Goal: Task Accomplishment & Management: Use online tool/utility

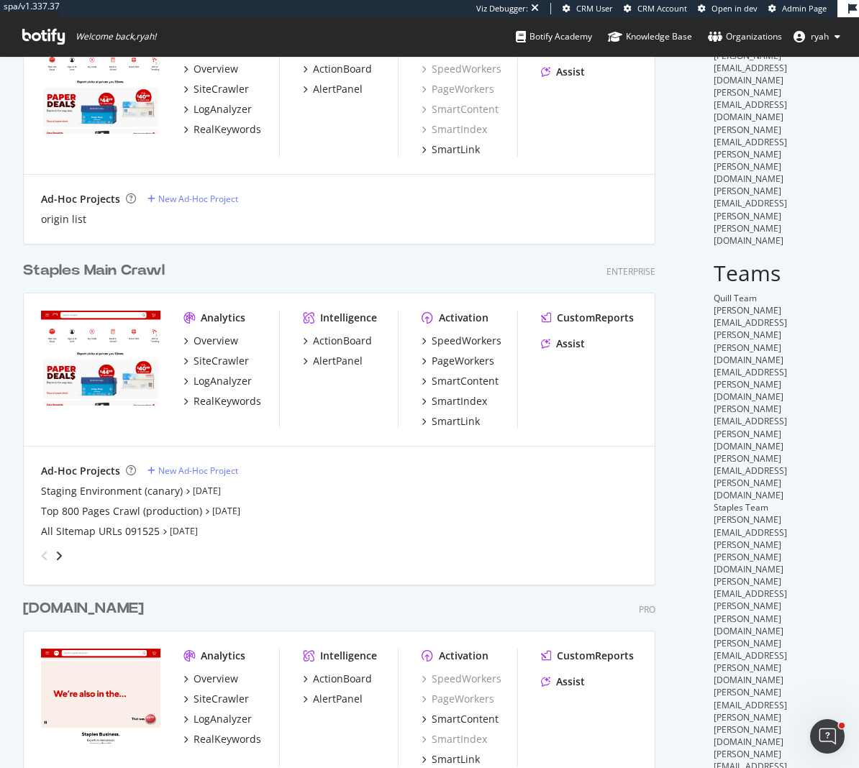
scroll to position [128, 0]
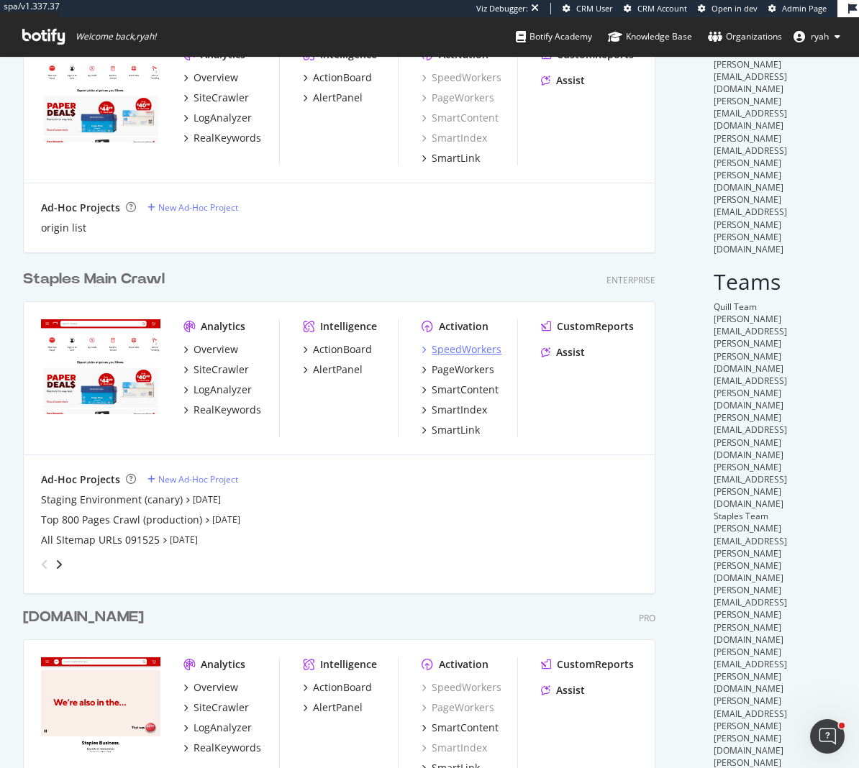
click at [463, 348] on div "SpeedWorkers" at bounding box center [467, 349] width 70 height 14
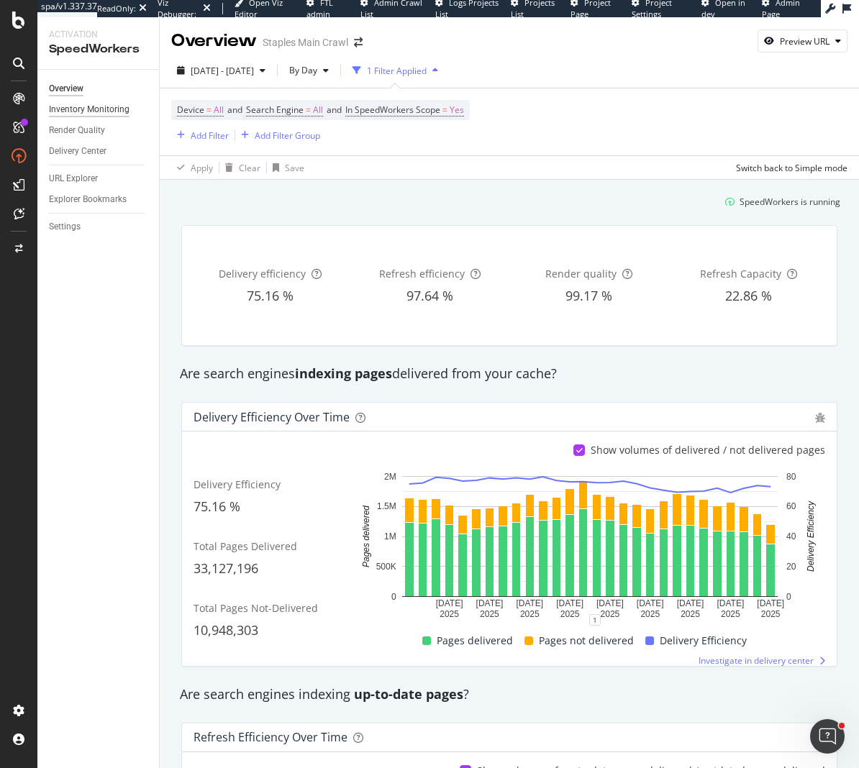
click at [116, 107] on div "Inventory Monitoring" at bounding box center [89, 109] width 81 height 15
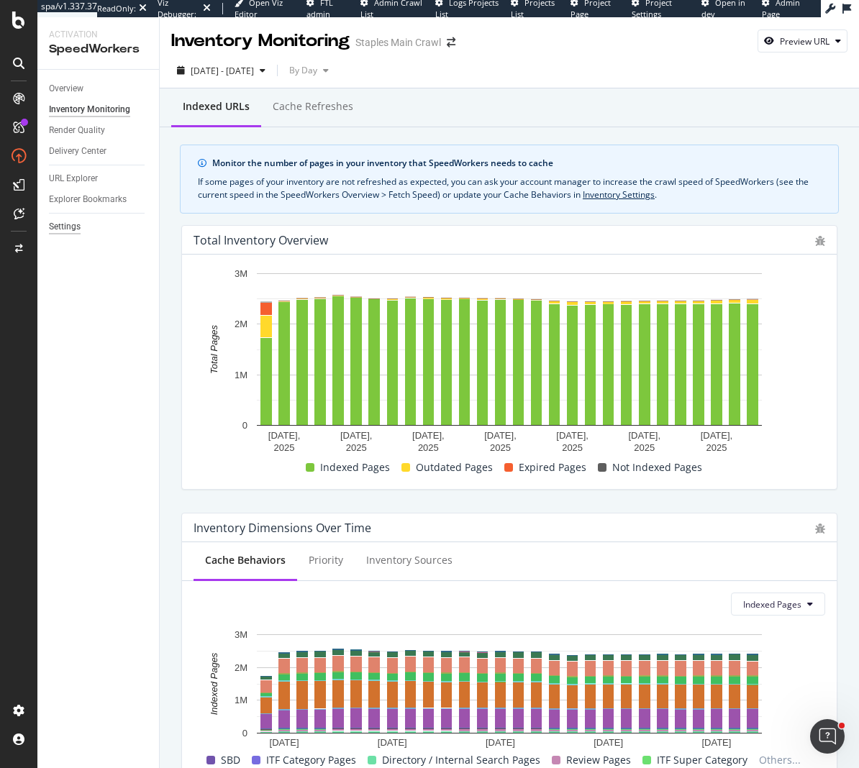
click at [65, 229] on div "Settings" at bounding box center [65, 226] width 32 height 15
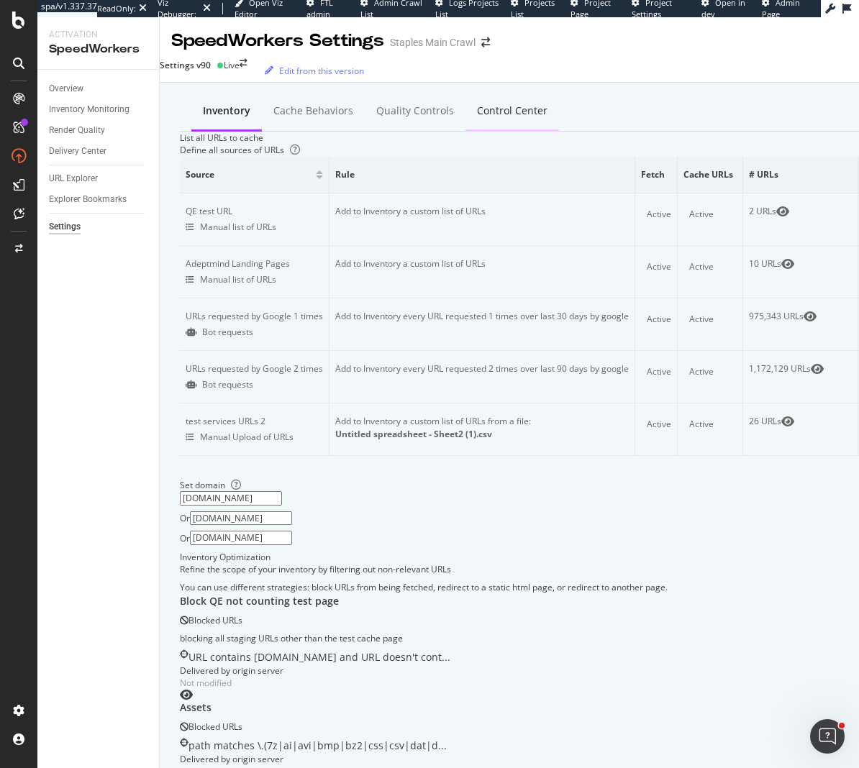
click at [502, 110] on div "Control Center" at bounding box center [512, 111] width 70 height 14
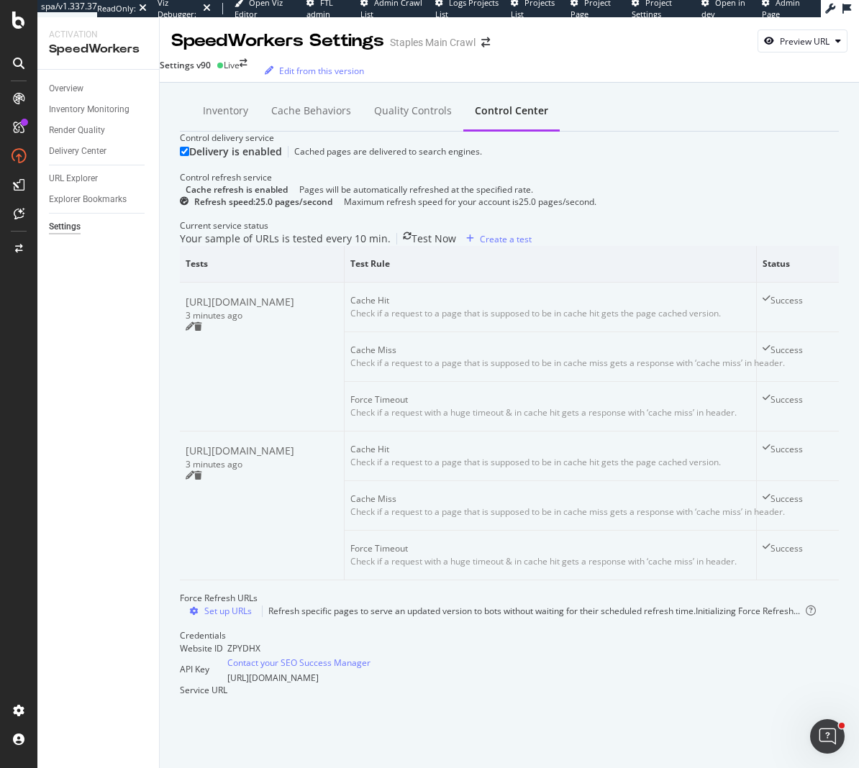
scroll to position [446, 0]
click at [394, 592] on div "Force Refresh URLs" at bounding box center [509, 598] width 659 height 12
click at [240, 605] on div "Set up URLs" at bounding box center [227, 611] width 47 height 12
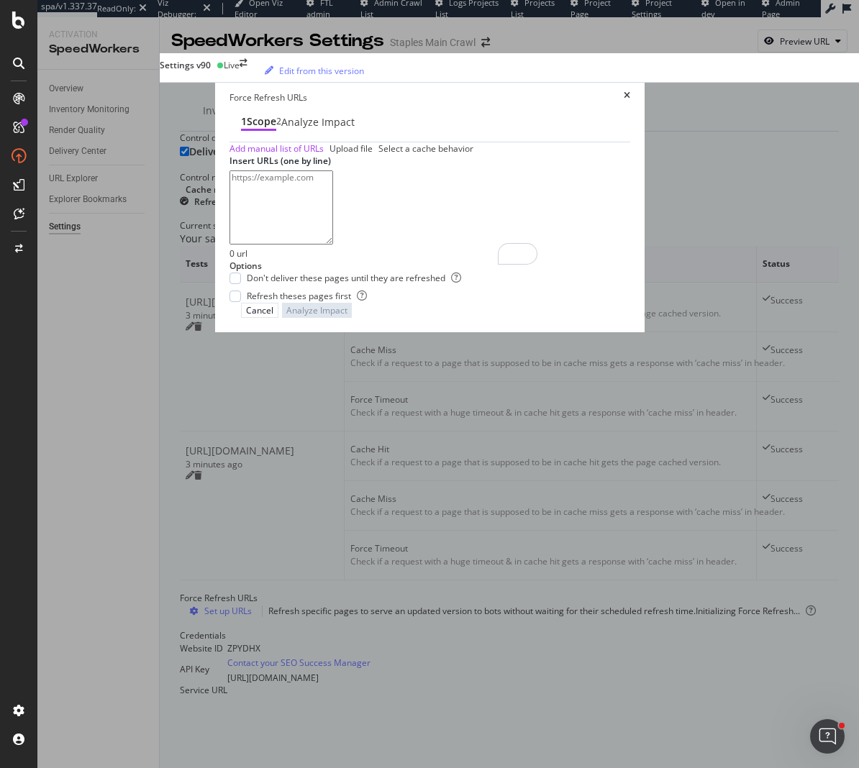
click at [630, 104] on icon "times" at bounding box center [627, 97] width 6 height 12
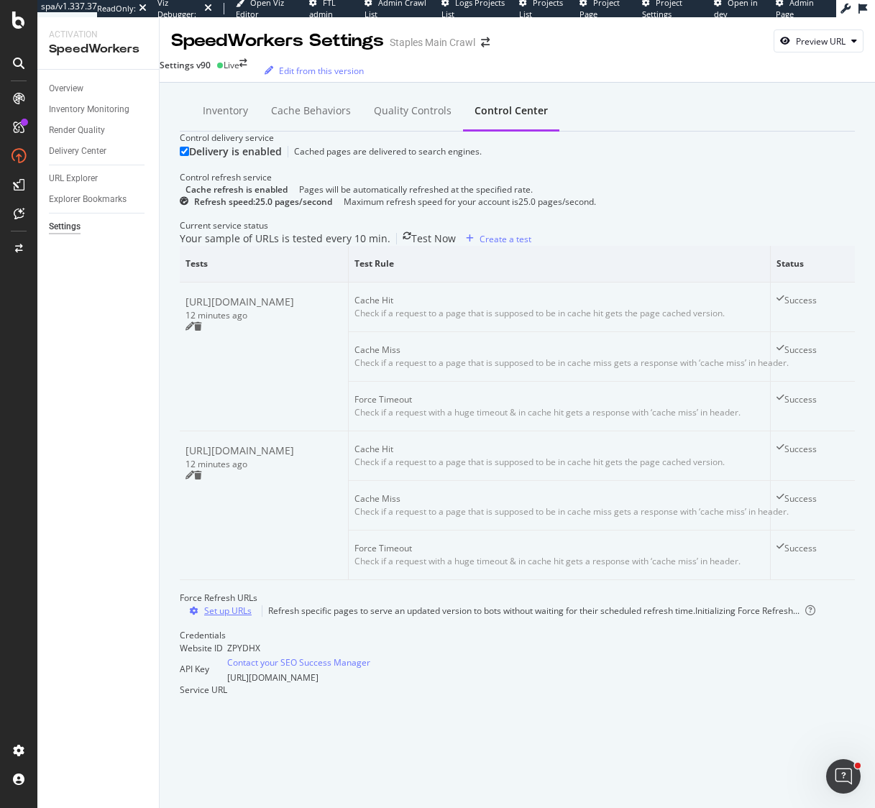
scroll to position [395, 0]
click at [665, 258] on span "Test Rule" at bounding box center [558, 264] width 406 height 13
click at [685, 592] on div "Force Refresh URLs" at bounding box center [517, 598] width 675 height 12
click at [75, 178] on div "URL Explorer" at bounding box center [73, 178] width 49 height 15
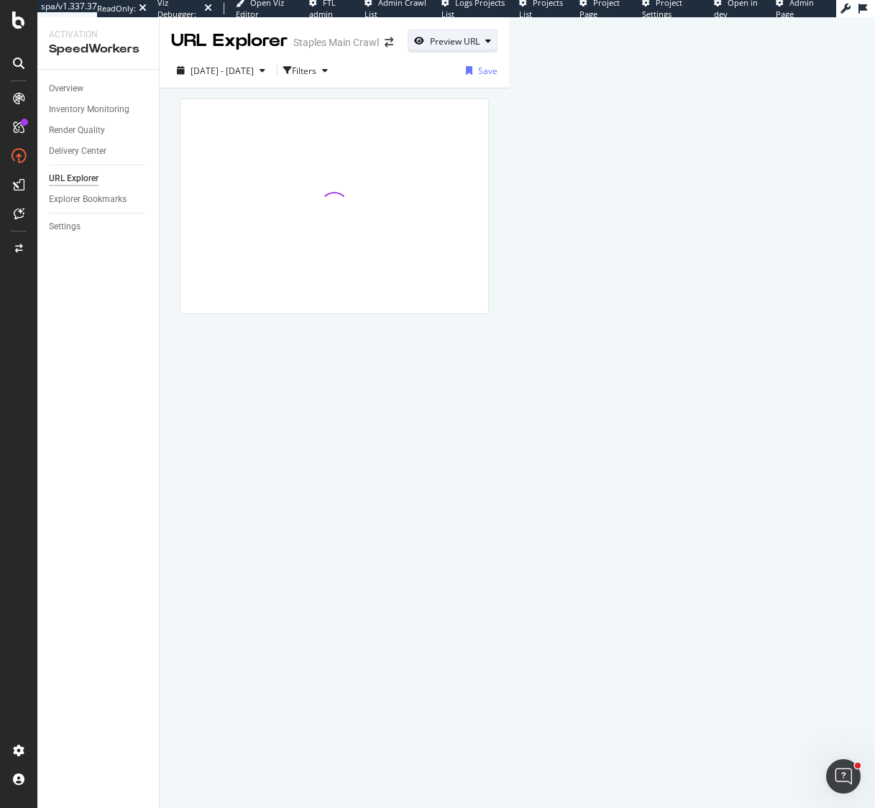
click at [480, 39] on div "Preview URL" at bounding box center [455, 41] width 50 height 12
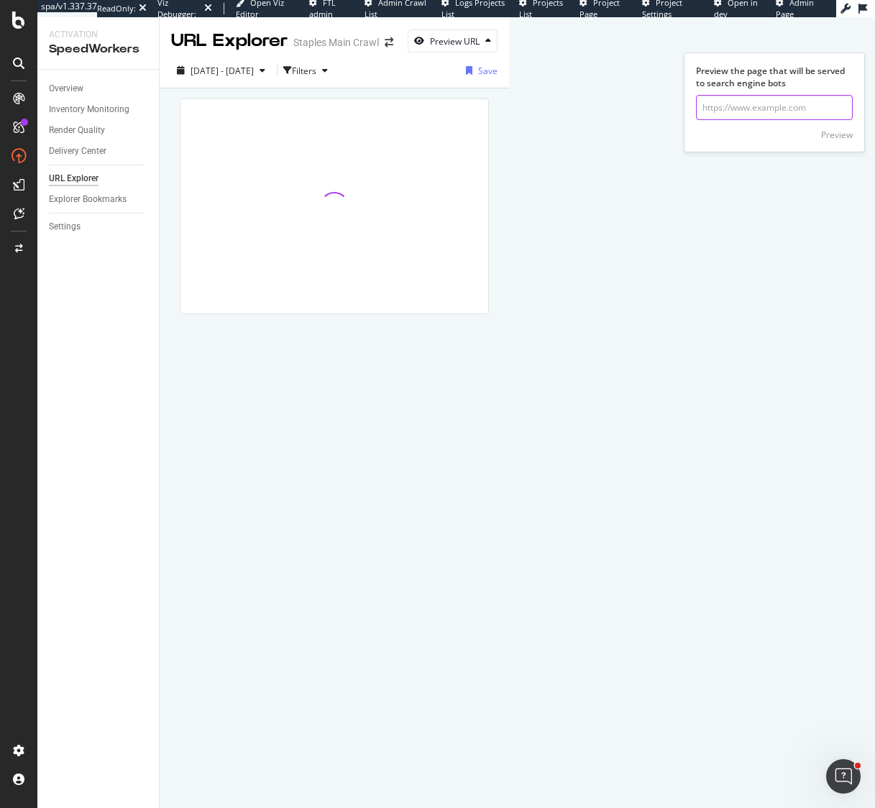
click at [762, 106] on input "url" at bounding box center [774, 107] width 157 height 25
paste input "[URL][DOMAIN_NAME]"
type input "[URL][DOMAIN_NAME]"
click button "Preview" at bounding box center [837, 134] width 32 height 23
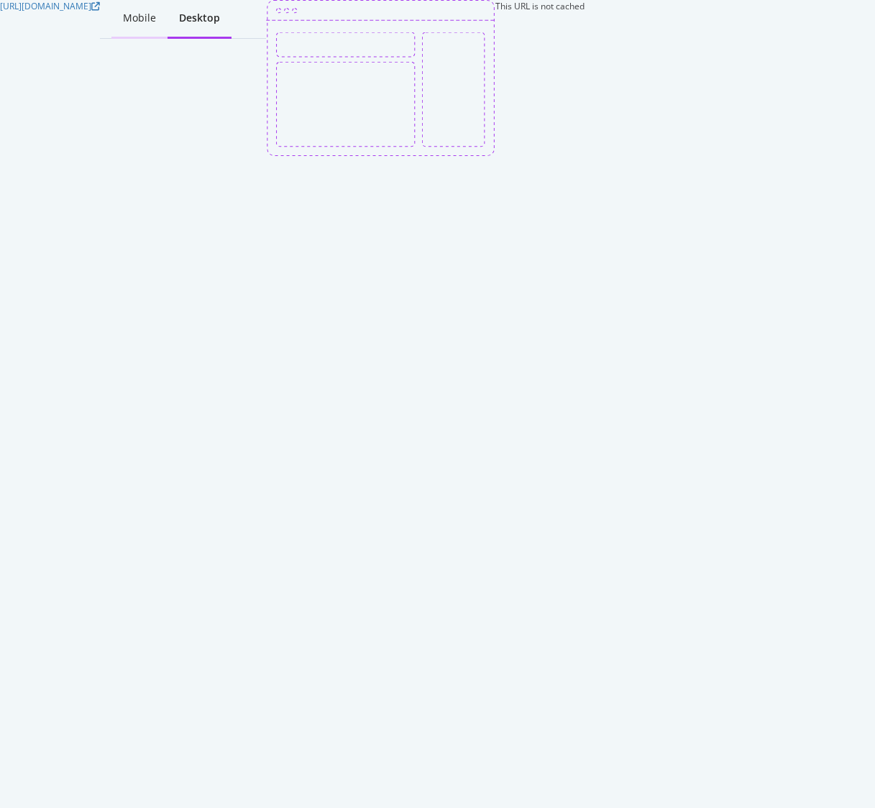
click at [156, 18] on div "Mobile" at bounding box center [139, 18] width 33 height 14
click at [219, 16] on div "Desktop" at bounding box center [199, 18] width 39 height 14
click at [457, 147] on div "This URL is not cached" at bounding box center [425, 78] width 319 height 156
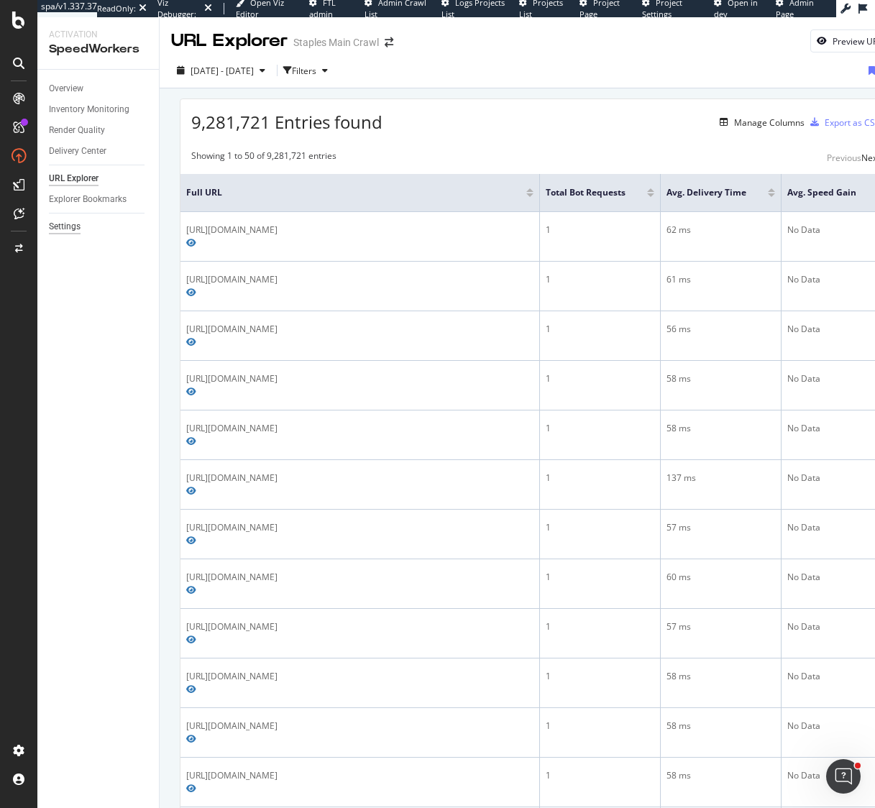
click at [66, 227] on div "Settings" at bounding box center [65, 226] width 32 height 15
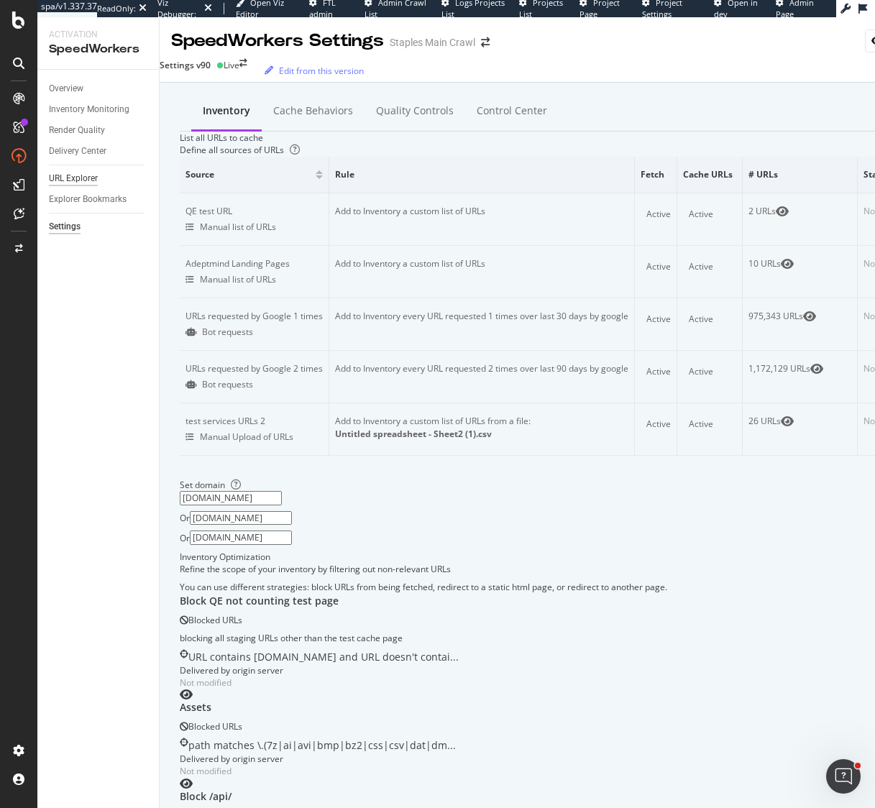
click at [81, 178] on div "URL Explorer" at bounding box center [73, 178] width 49 height 15
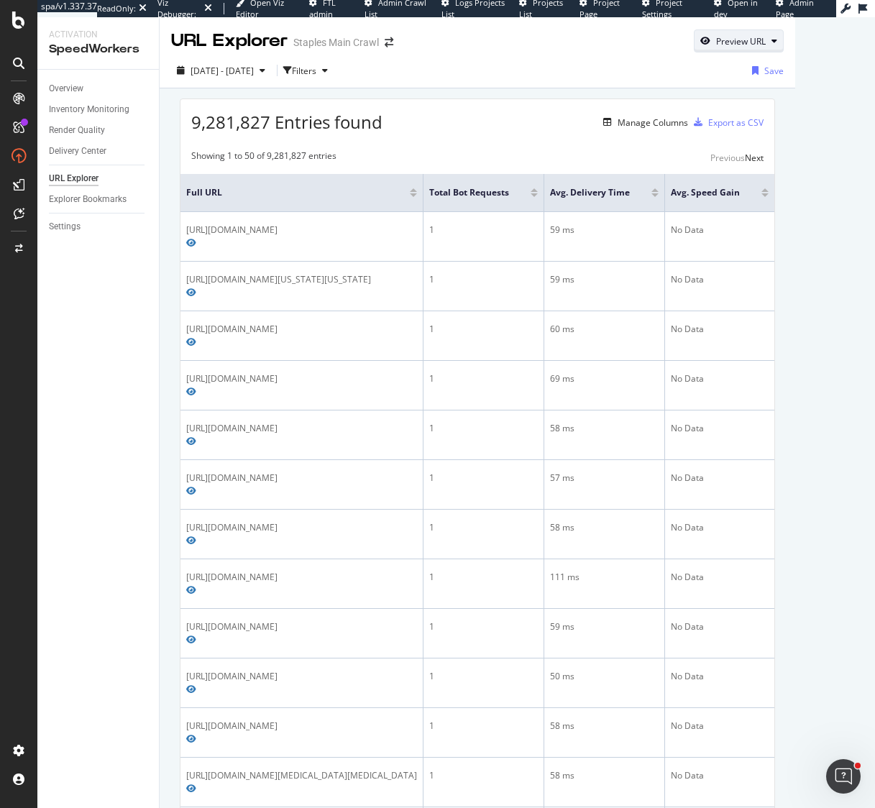
click at [783, 48] on div "Preview URL" at bounding box center [739, 41] width 88 height 20
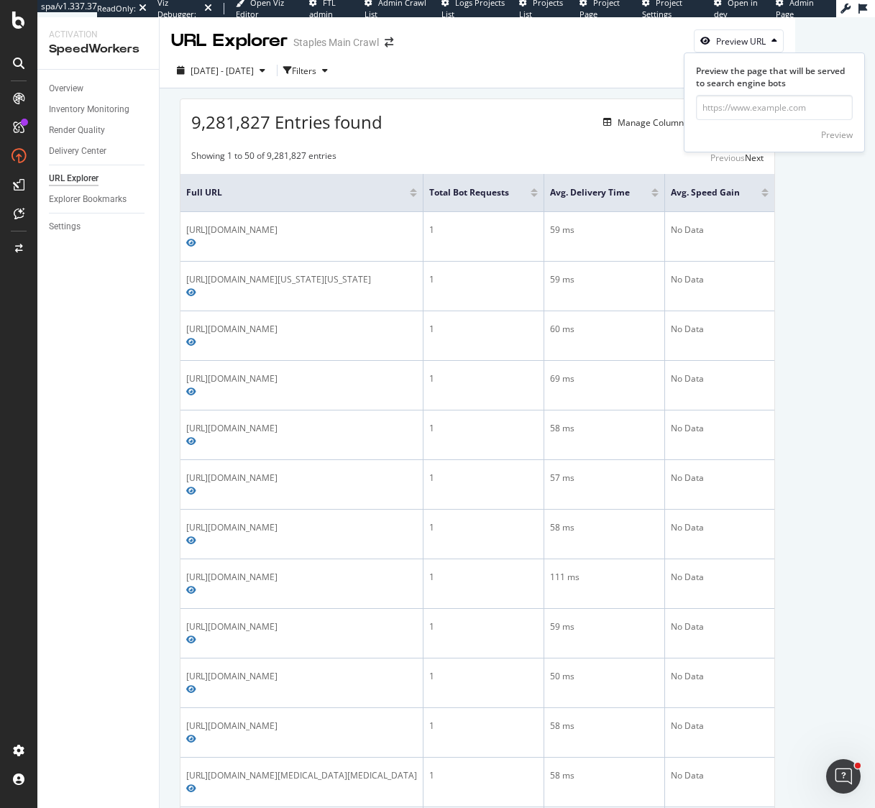
click at [611, 58] on div "[DATE] - [DATE] Filters Save" at bounding box center [478, 70] width 636 height 35
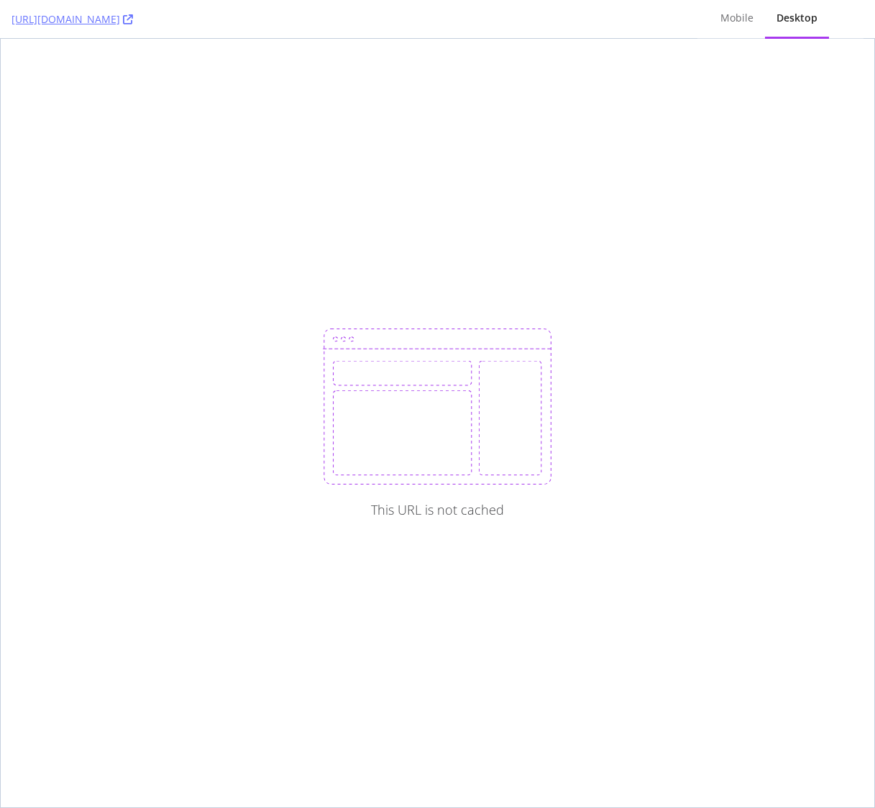
click at [136, 760] on div "This URL is not cached" at bounding box center [438, 423] width 874 height 769
click at [50, 792] on div "This URL is not cached" at bounding box center [438, 423] width 874 height 769
click at [545, 155] on div "This URL is not cached" at bounding box center [438, 423] width 874 height 769
click at [743, 13] on div "Mobile" at bounding box center [737, 18] width 33 height 14
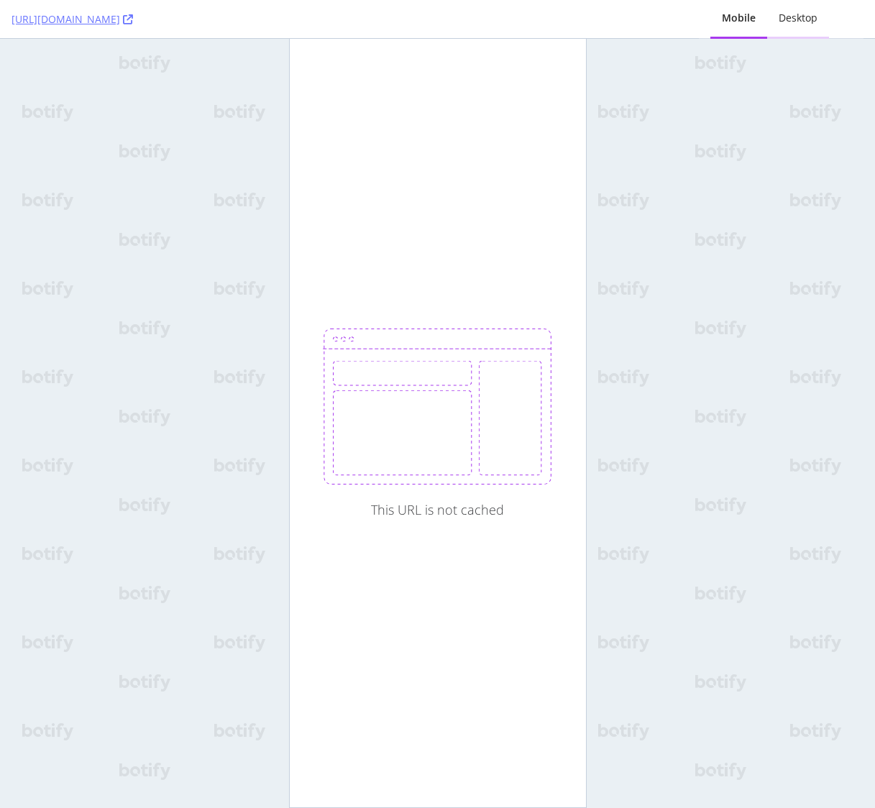
click at [803, 14] on div "Desktop" at bounding box center [798, 18] width 39 height 14
